Goal: Task Accomplishment & Management: Manage account settings

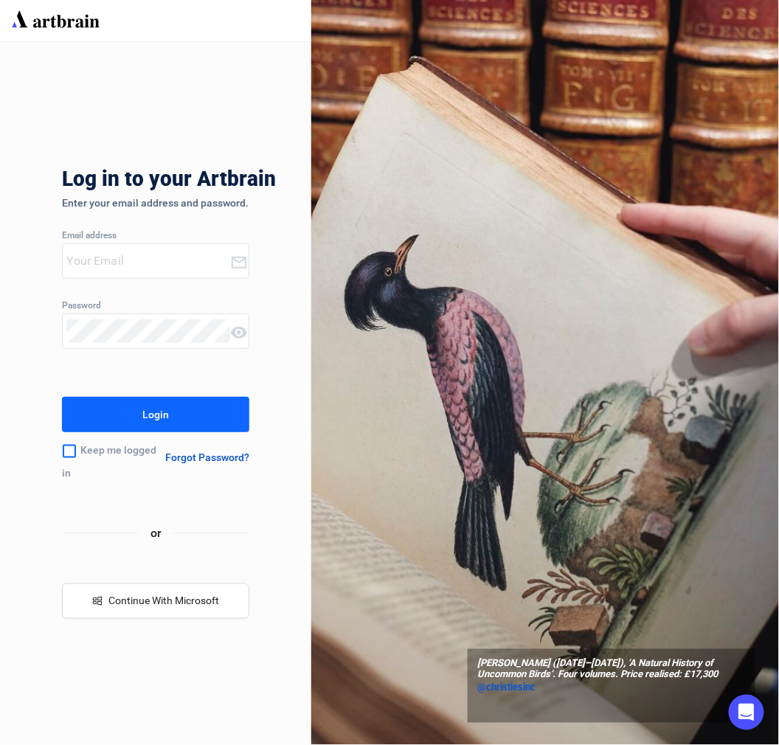
type input "[PERSON_NAME][EMAIL_ADDRESS][DOMAIN_NAME]"
click at [142, 414] on button "Login" at bounding box center [155, 414] width 187 height 35
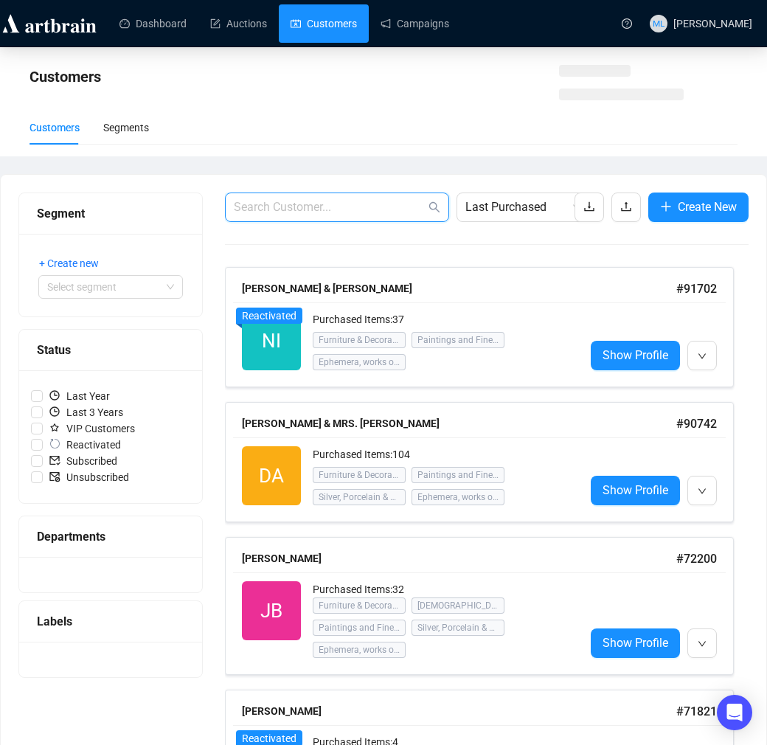
click at [343, 204] on input "text" at bounding box center [330, 207] width 192 height 18
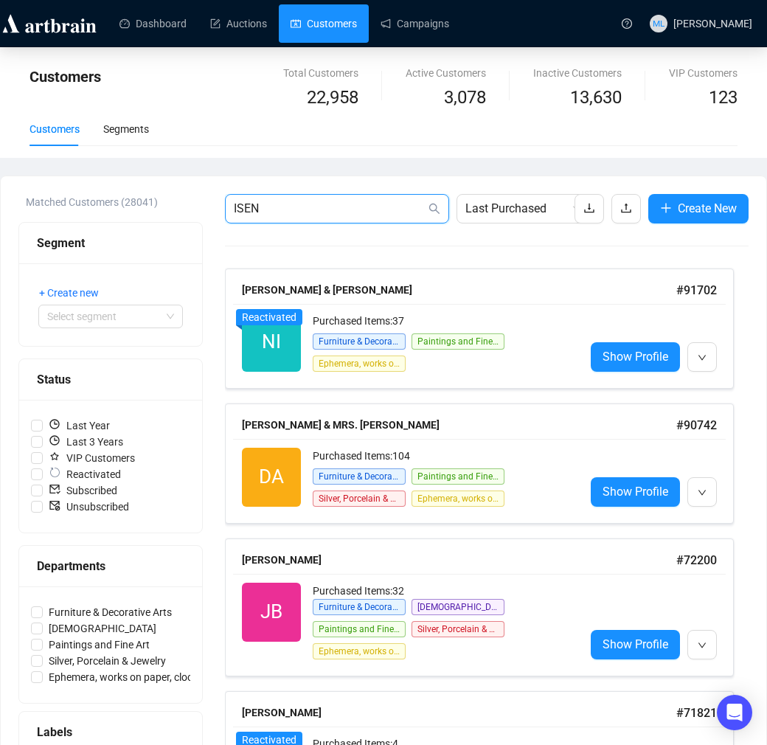
type input "ISEN"
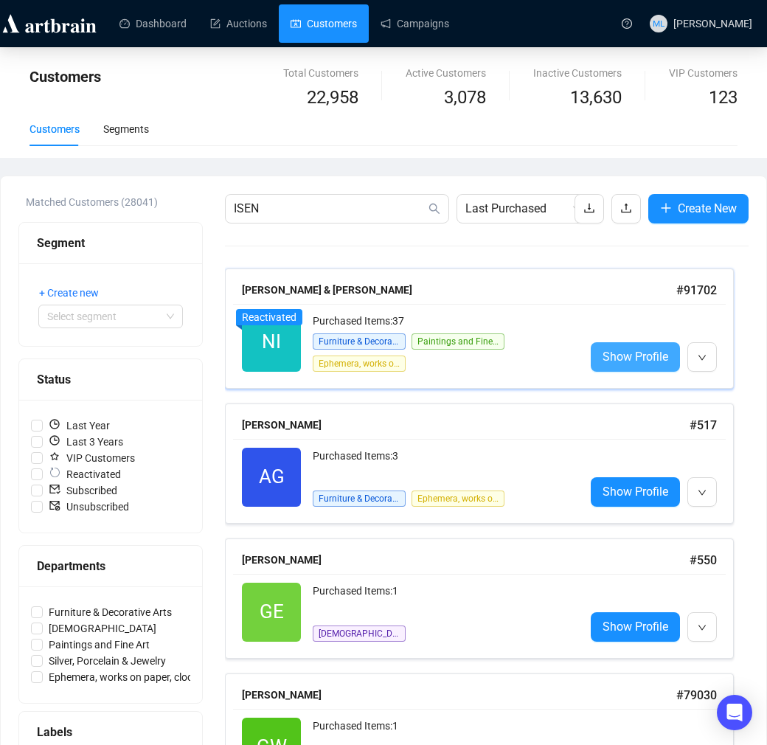
click at [620, 362] on span "Show Profile" at bounding box center [636, 356] width 66 height 18
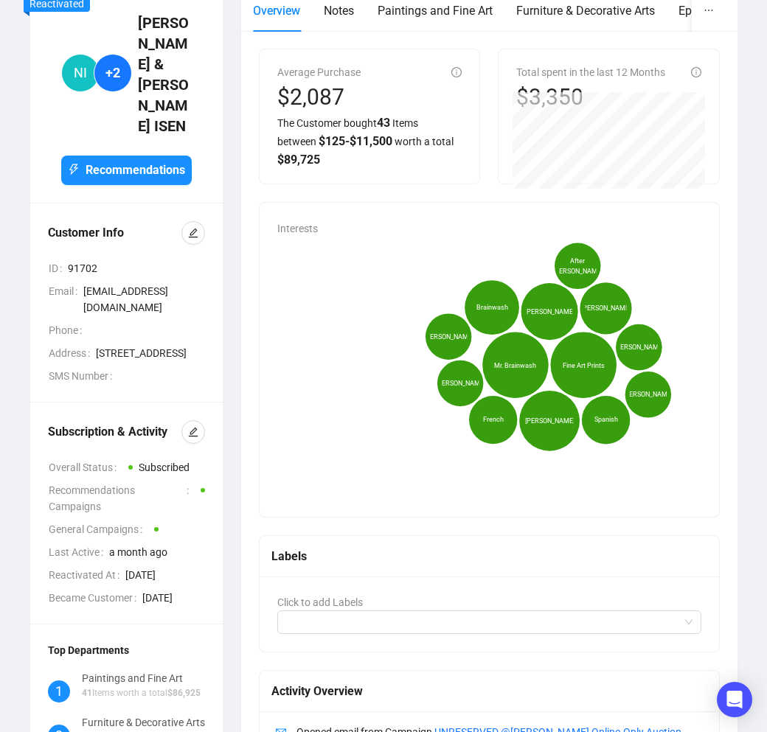
scroll to position [82, 0]
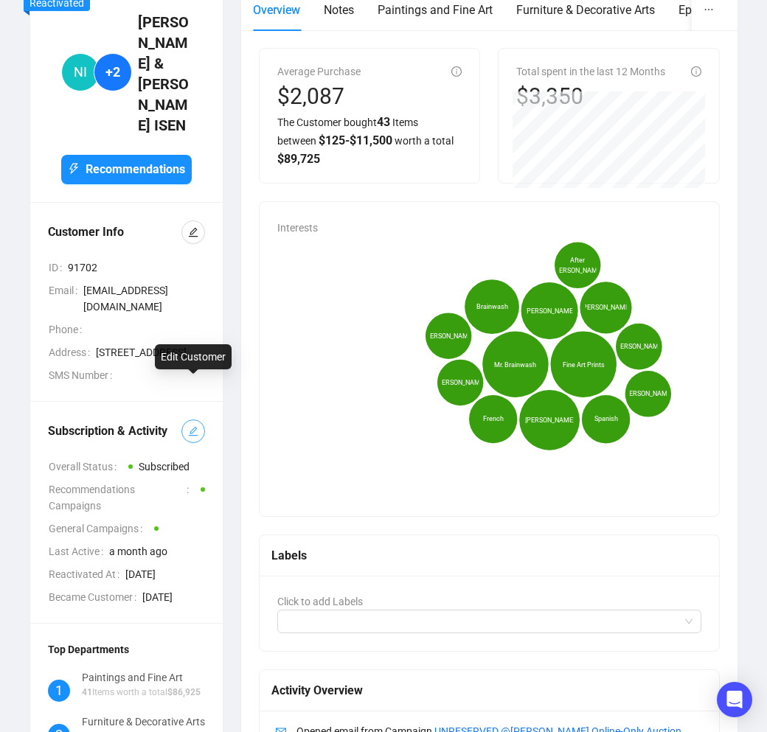
click at [194, 426] on icon "edit" at bounding box center [193, 431] width 10 height 10
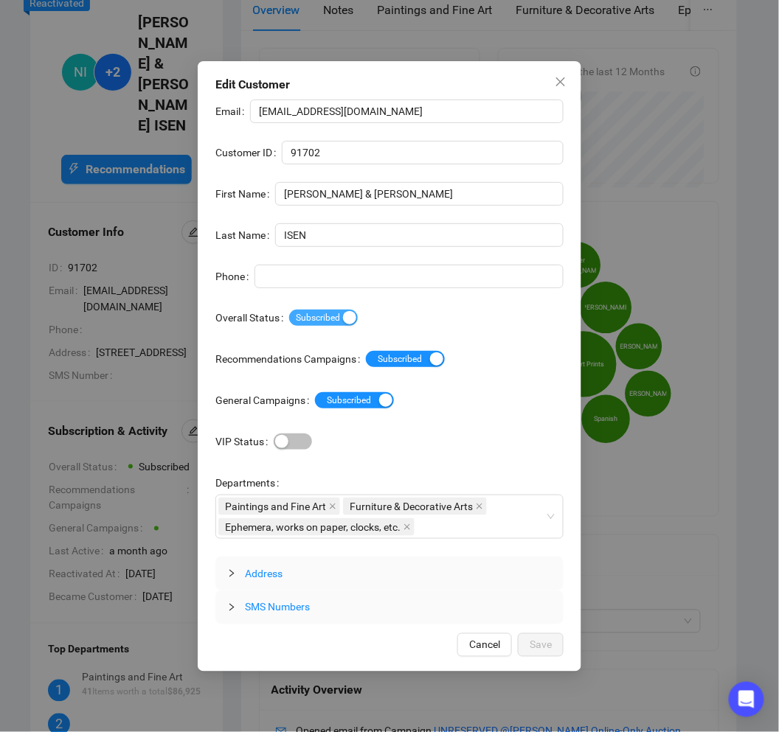
click at [345, 315] on div "button" at bounding box center [349, 317] width 13 height 13
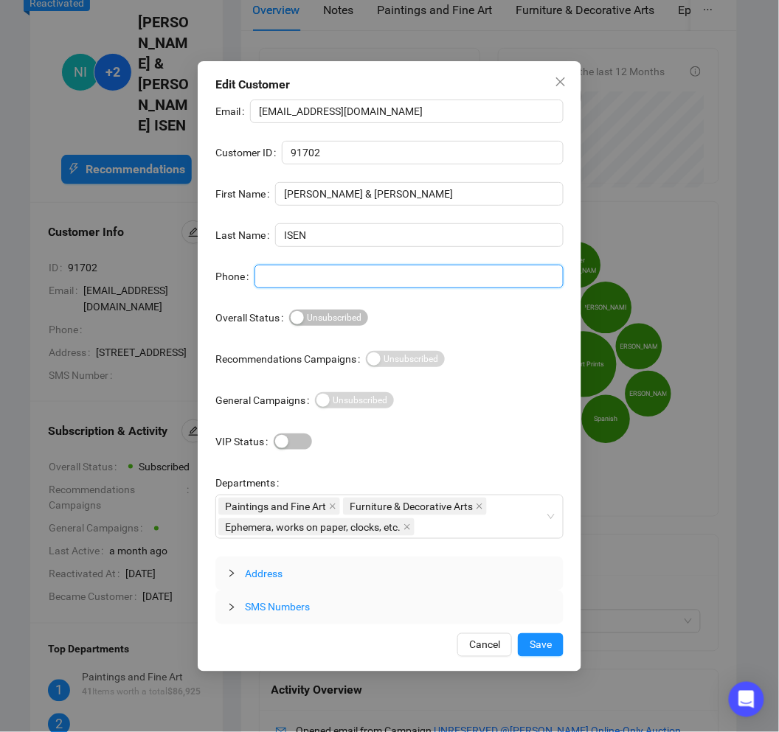
click at [298, 274] on input "Phone" at bounding box center [408, 277] width 309 height 24
type input "BLOCKED BIDDER"
click at [550, 644] on span "Save" at bounding box center [541, 645] width 22 height 16
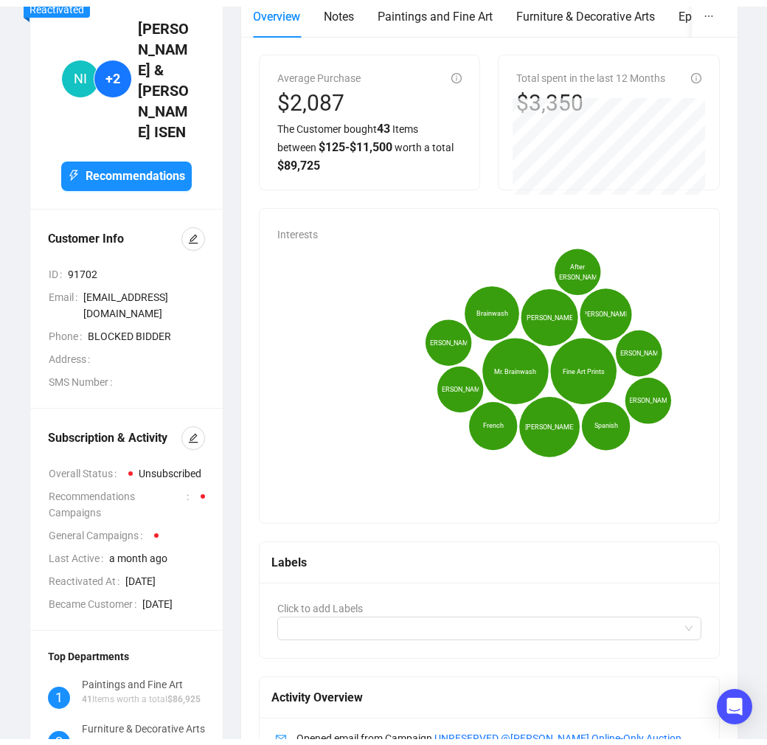
scroll to position [0, 0]
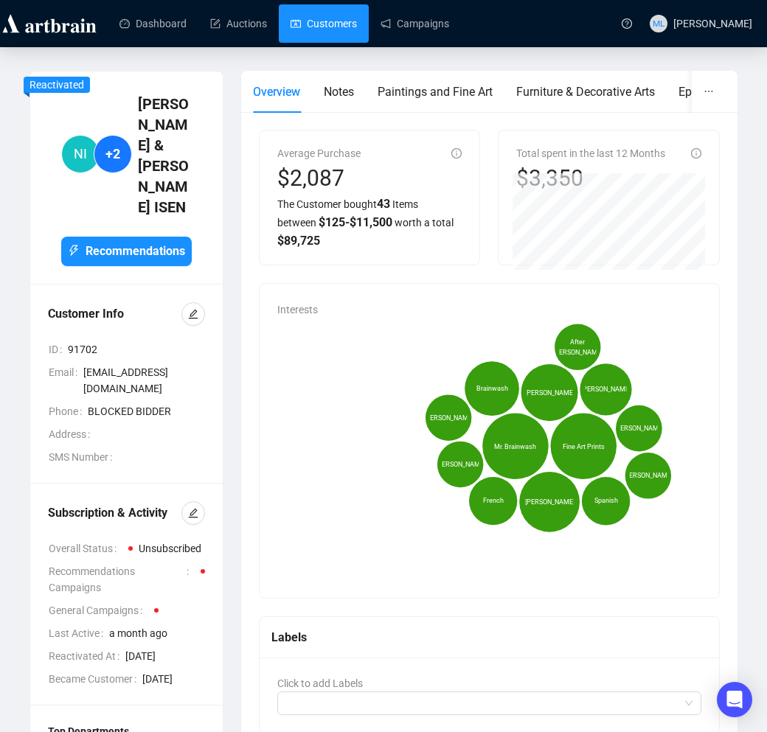
click at [313, 34] on link "Customers" at bounding box center [324, 23] width 66 height 38
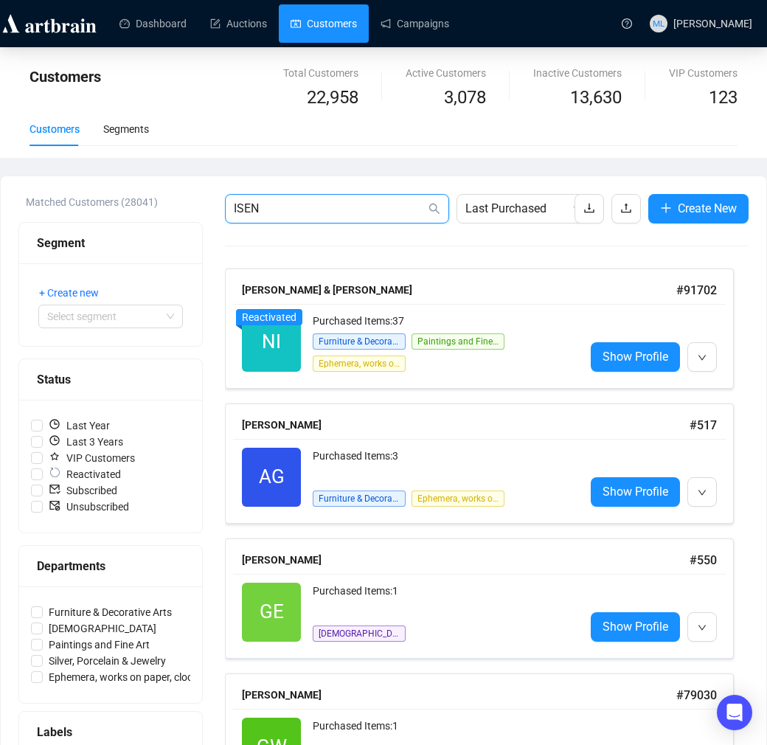
drag, startPoint x: 299, startPoint y: 212, endPoint x: 28, endPoint y: 195, distance: 271.3
type input "G"
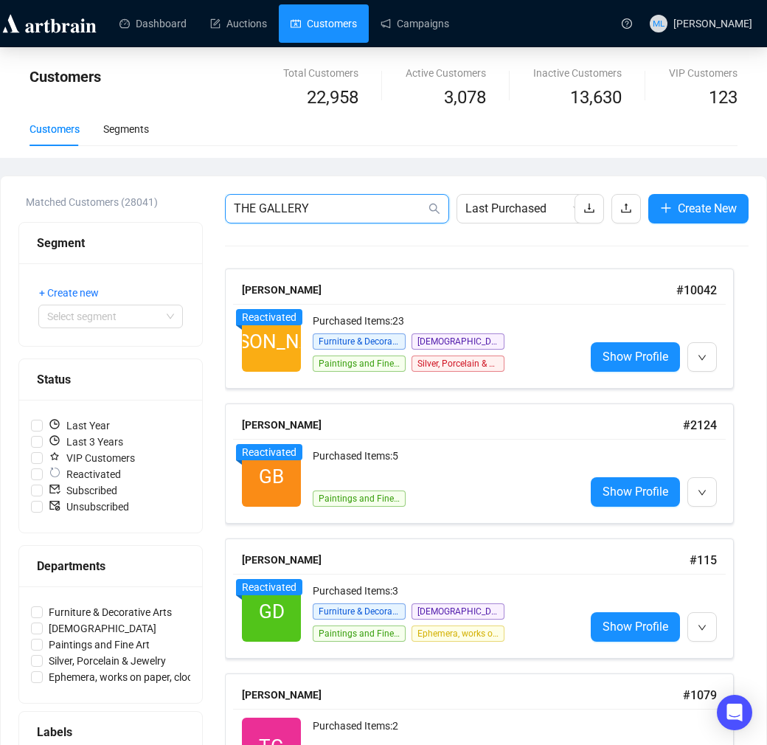
type input "THE GALLERY"
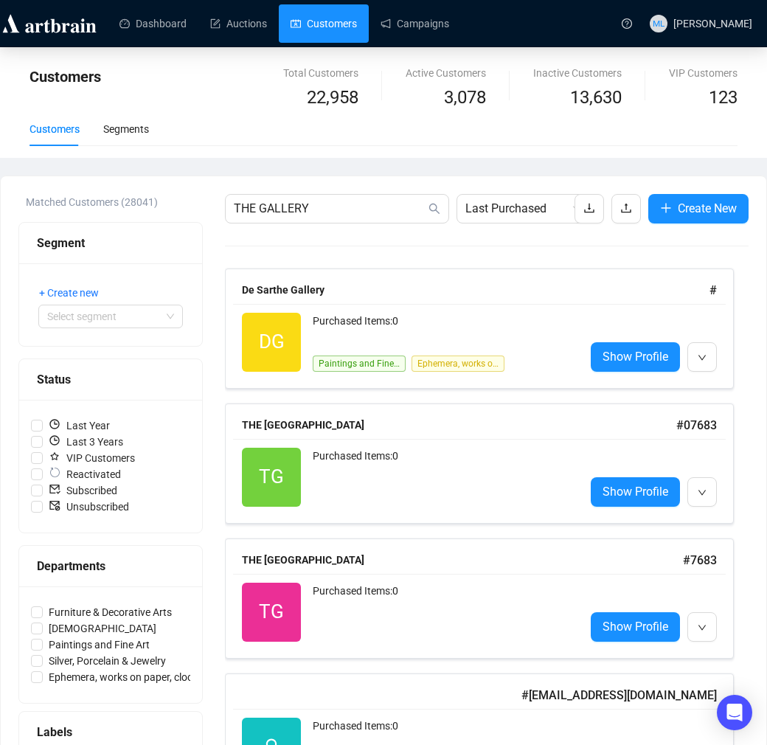
click at [332, 24] on link "Customers" at bounding box center [324, 23] width 66 height 38
